Goal: Navigation & Orientation: Find specific page/section

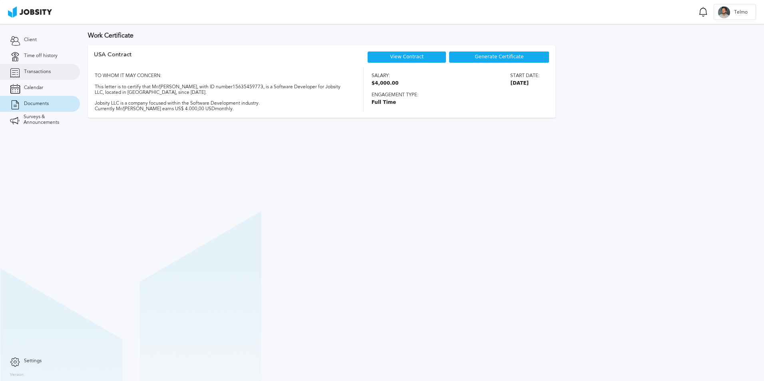
click at [46, 67] on link "Transactions" at bounding box center [40, 72] width 80 height 16
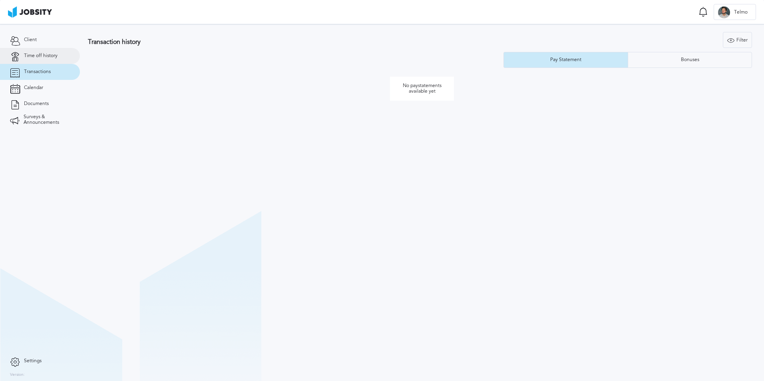
click at [44, 56] on span "Time off history" at bounding box center [41, 56] width 34 height 6
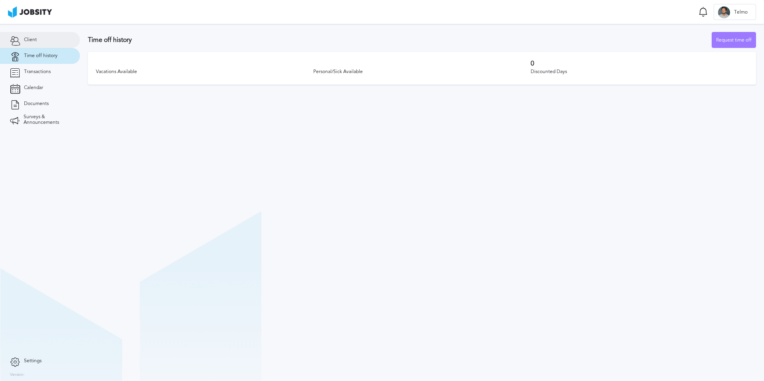
click at [32, 44] on link "Client" at bounding box center [40, 40] width 80 height 16
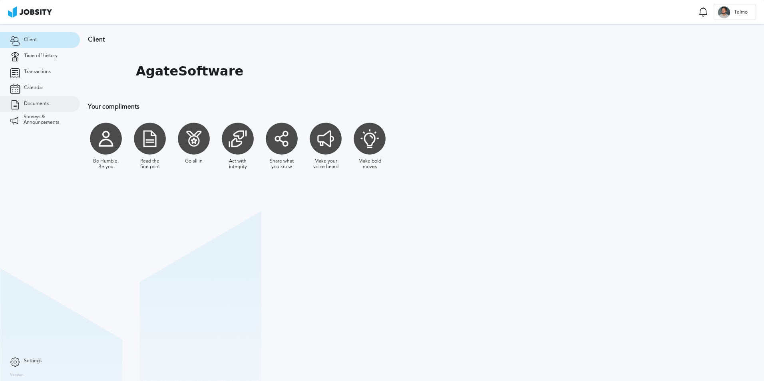
click at [9, 107] on link "Documents" at bounding box center [40, 104] width 80 height 16
